Goal: Transaction & Acquisition: Download file/media

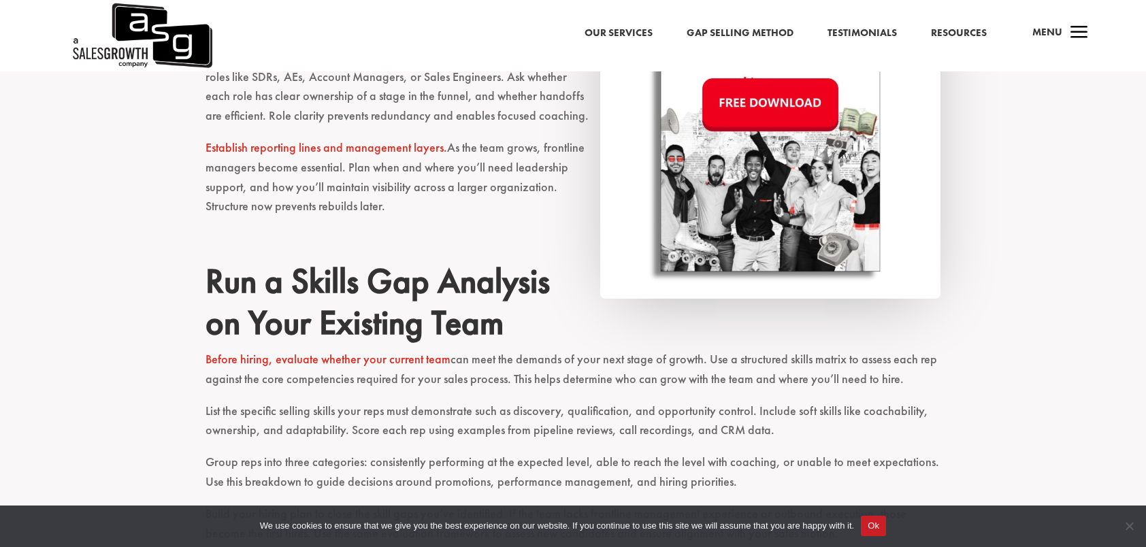
scroll to position [1157, 0]
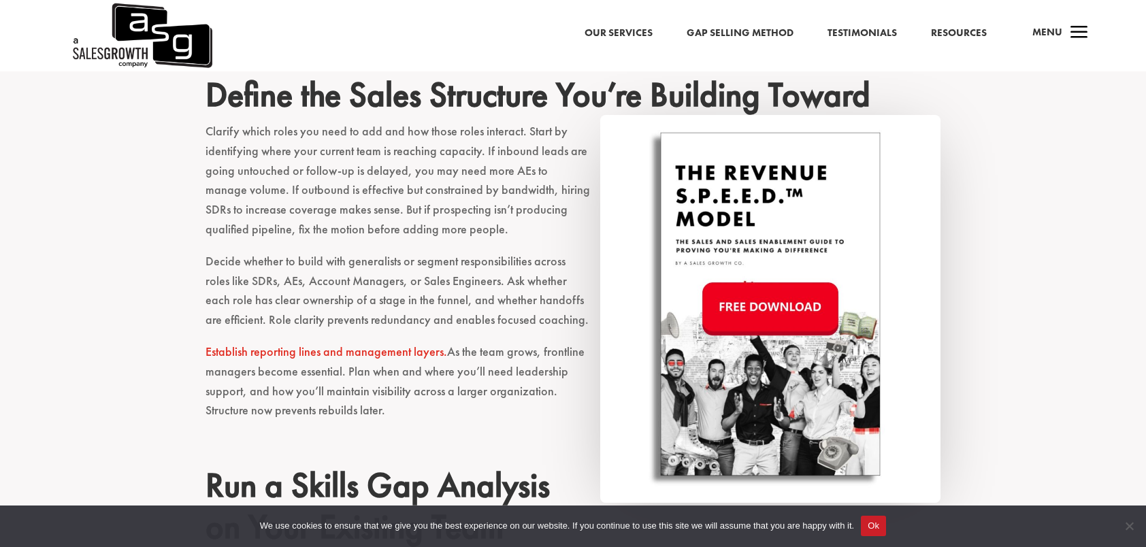
click at [799, 306] on img at bounding box center [770, 309] width 340 height 388
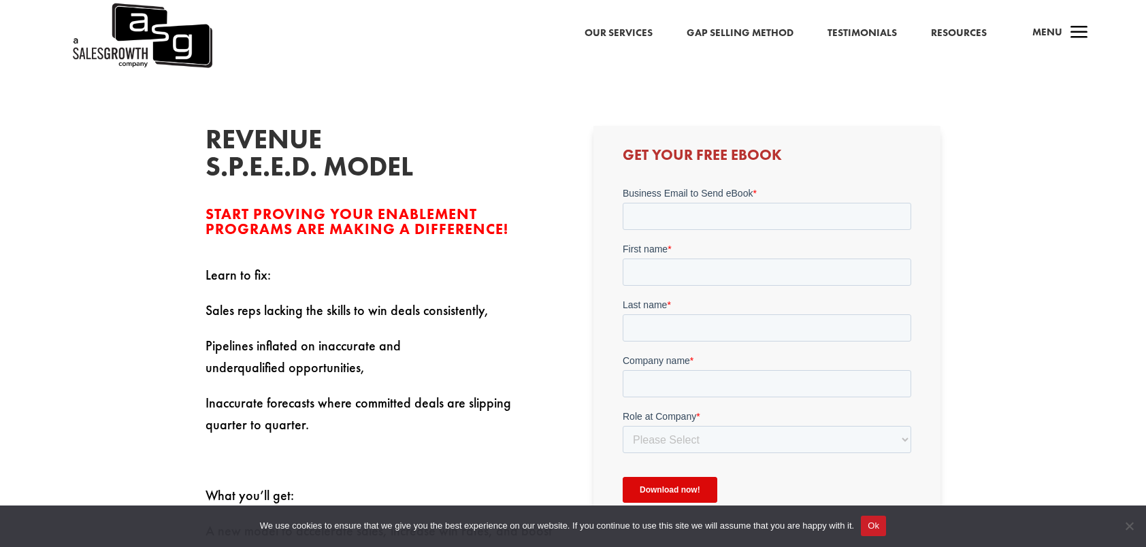
scroll to position [408, 0]
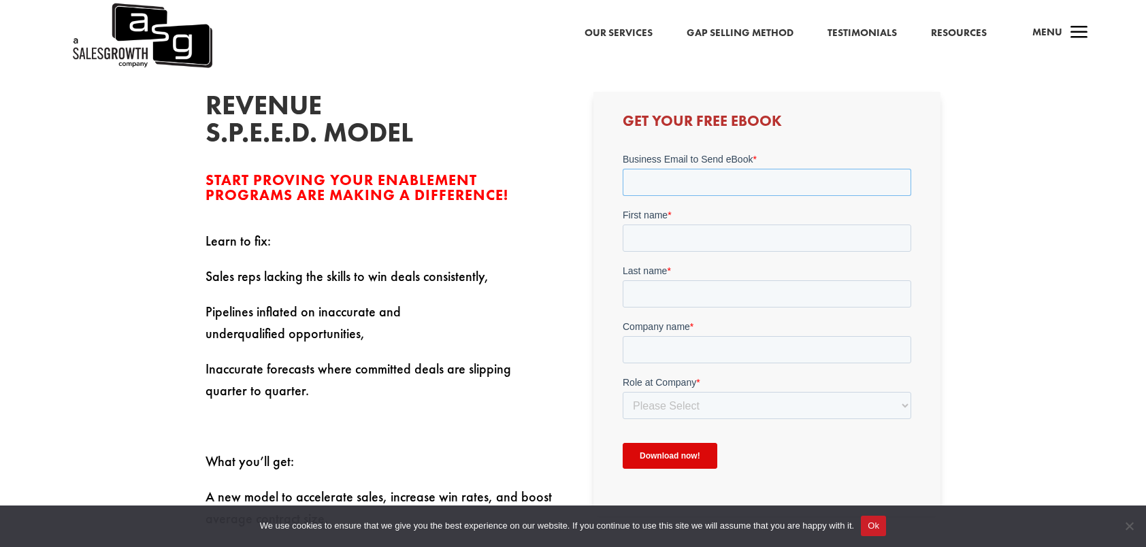
click at [654, 173] on input "Business Email to Send eBook *" at bounding box center [766, 181] width 288 height 27
type input "jscott@atlas-ssi.com"
type input "Jeffrey"
type input "Scott"
type input "Atlas-SSI"
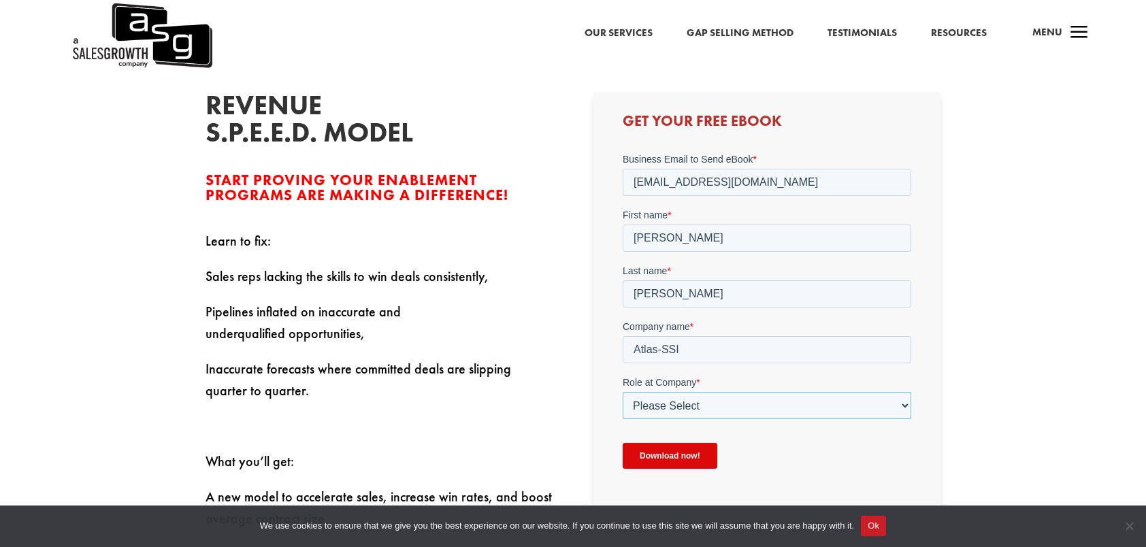
click at [691, 411] on select "Please Select C-Level (CRO, CSO, etc) Senior Leadership (VP of Sales, VP of Ena…" at bounding box center [766, 404] width 288 height 27
select select "Senior Leadership (VP of Sales, VP of Enablement, etc)"
click at [622, 391] on select "Please Select C-Level (CRO, CSO, etc) Senior Leadership (VP of Sales, VP of Ena…" at bounding box center [766, 404] width 288 height 27
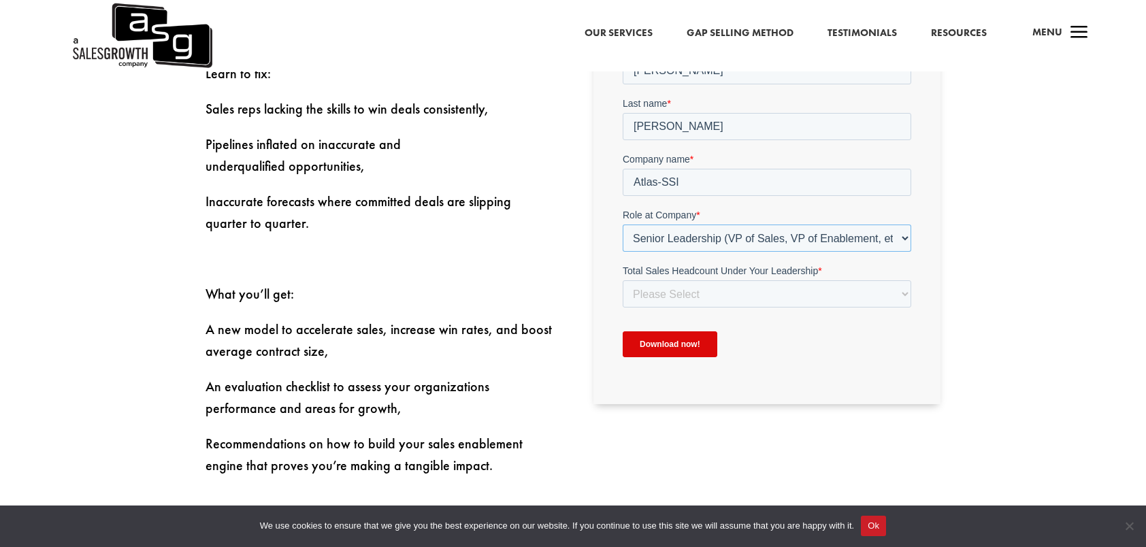
scroll to position [612, 0]
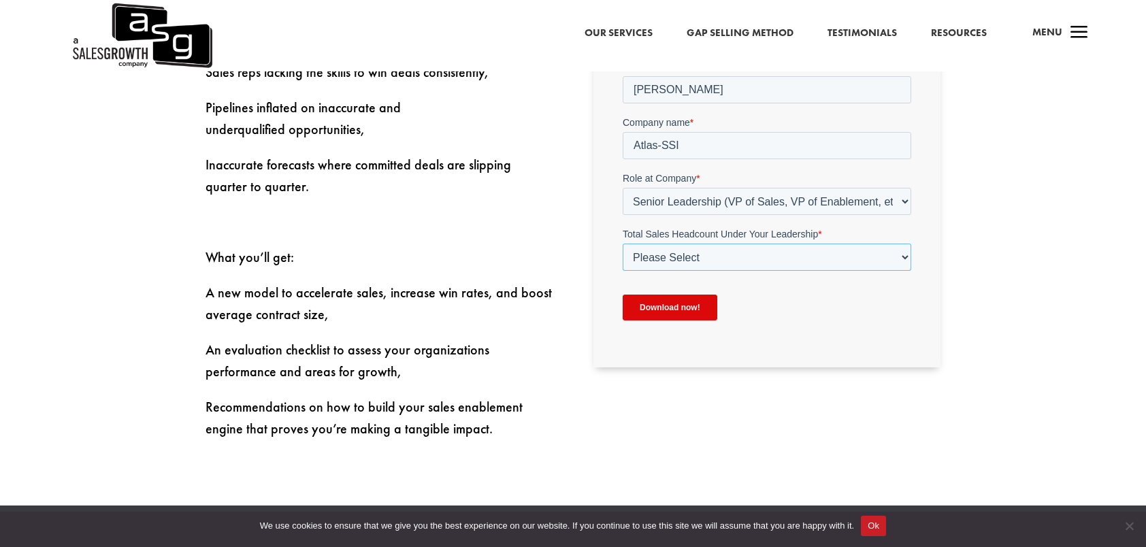
click at [696, 258] on select "Please Select Just Me 1-9 10-19 20-49 50-99 100+" at bounding box center [766, 257] width 288 height 27
select select "20-49"
click at [622, 271] on select "Please Select Just Me 1-9 10-19 20-49 50-99 100+" at bounding box center [766, 257] width 288 height 27
click at [657, 312] on input "Download now!" at bounding box center [669, 308] width 95 height 26
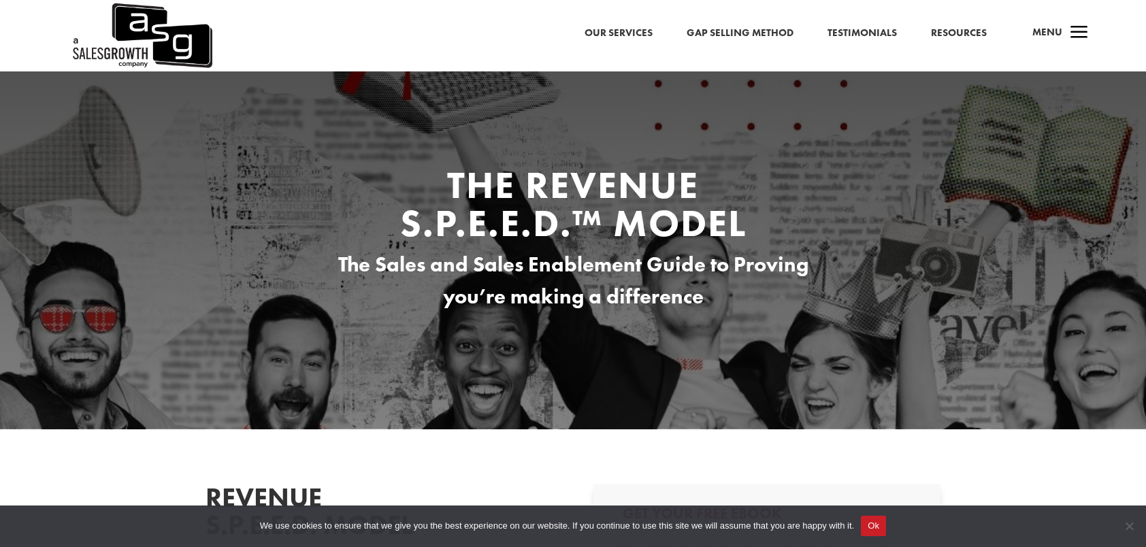
scroll to position [0, 0]
